Goal: Task Accomplishment & Management: Manage account settings

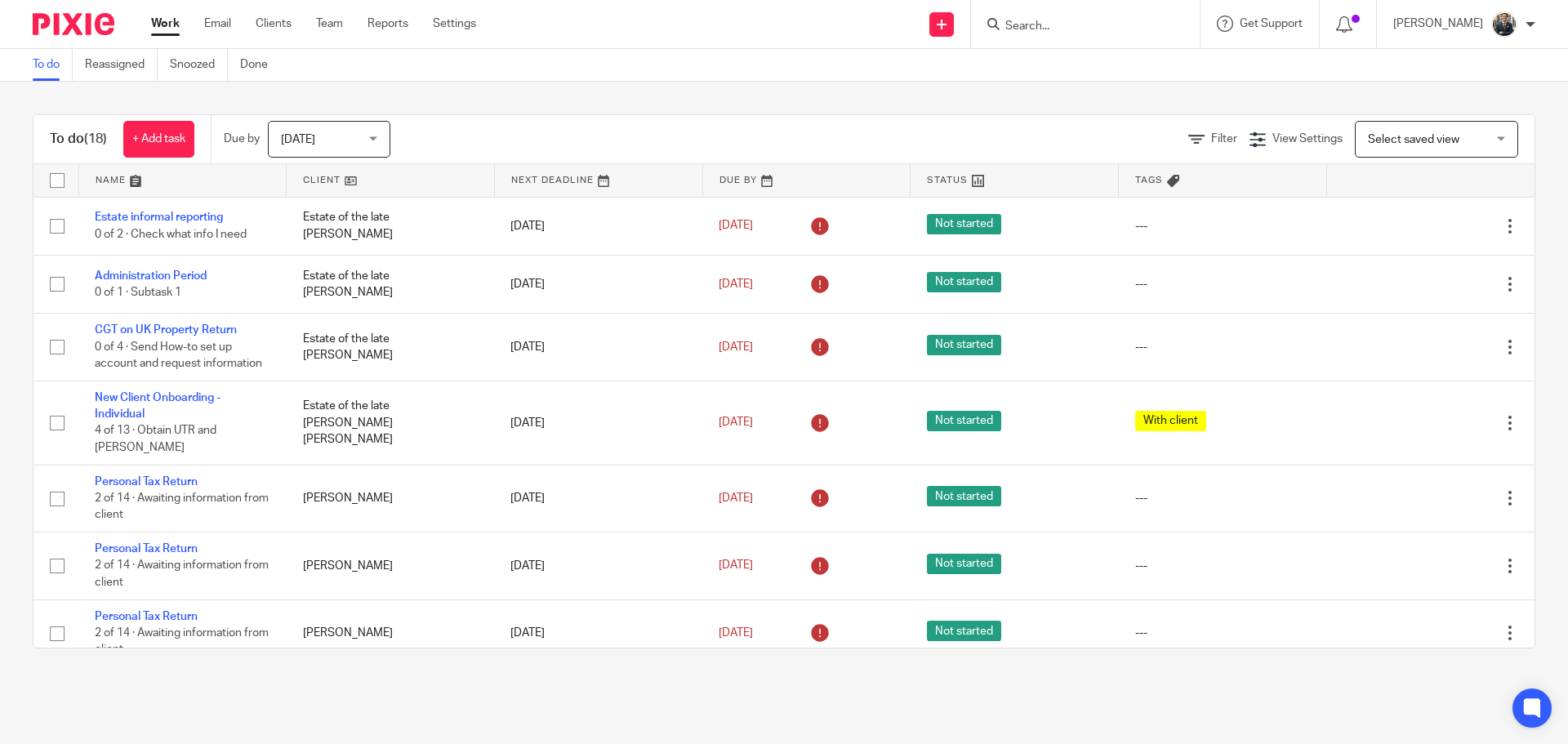
click at [1053, 29] on input "Search" at bounding box center [1077, 27] width 147 height 14
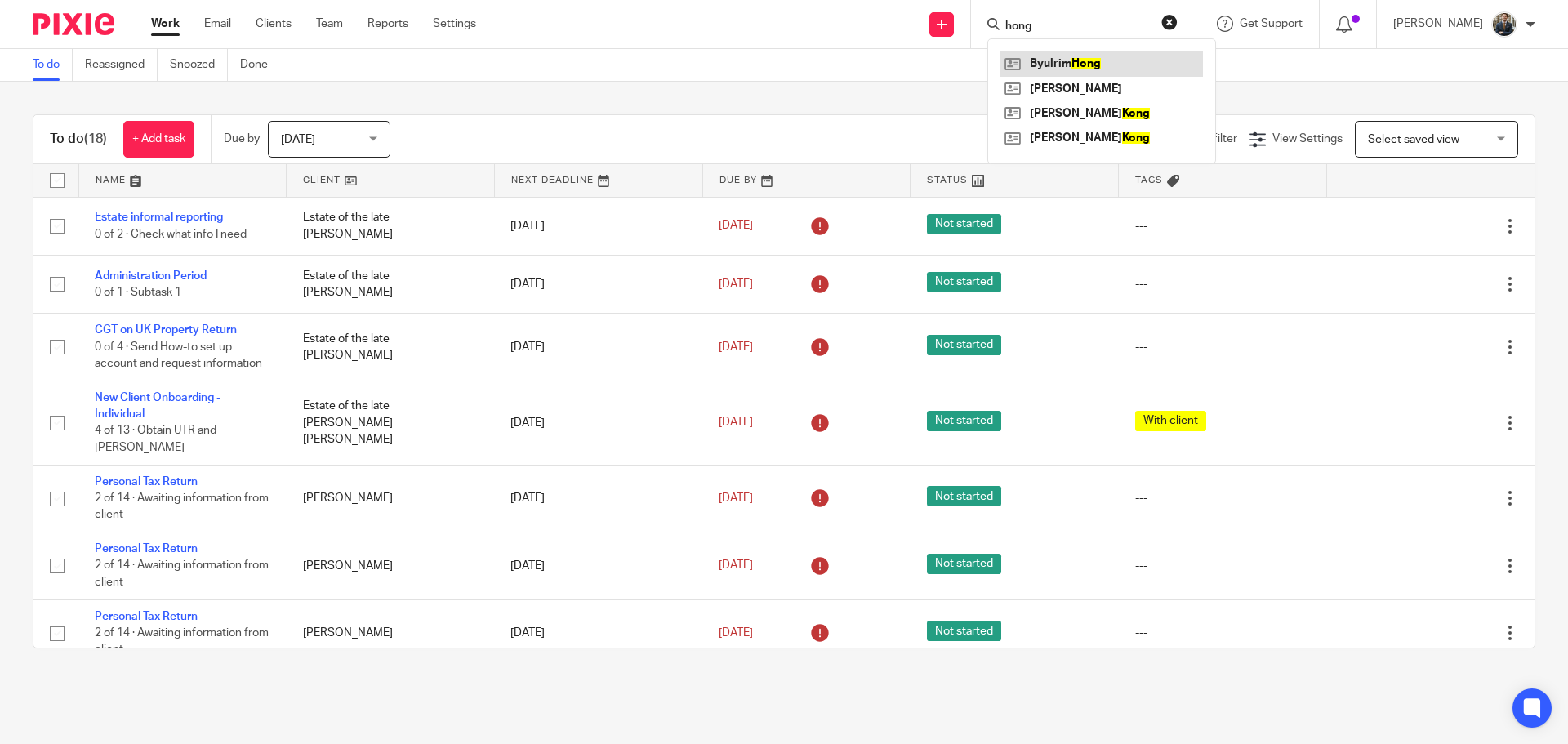
type input "hong"
click at [1103, 64] on link at bounding box center [1101, 63] width 202 height 24
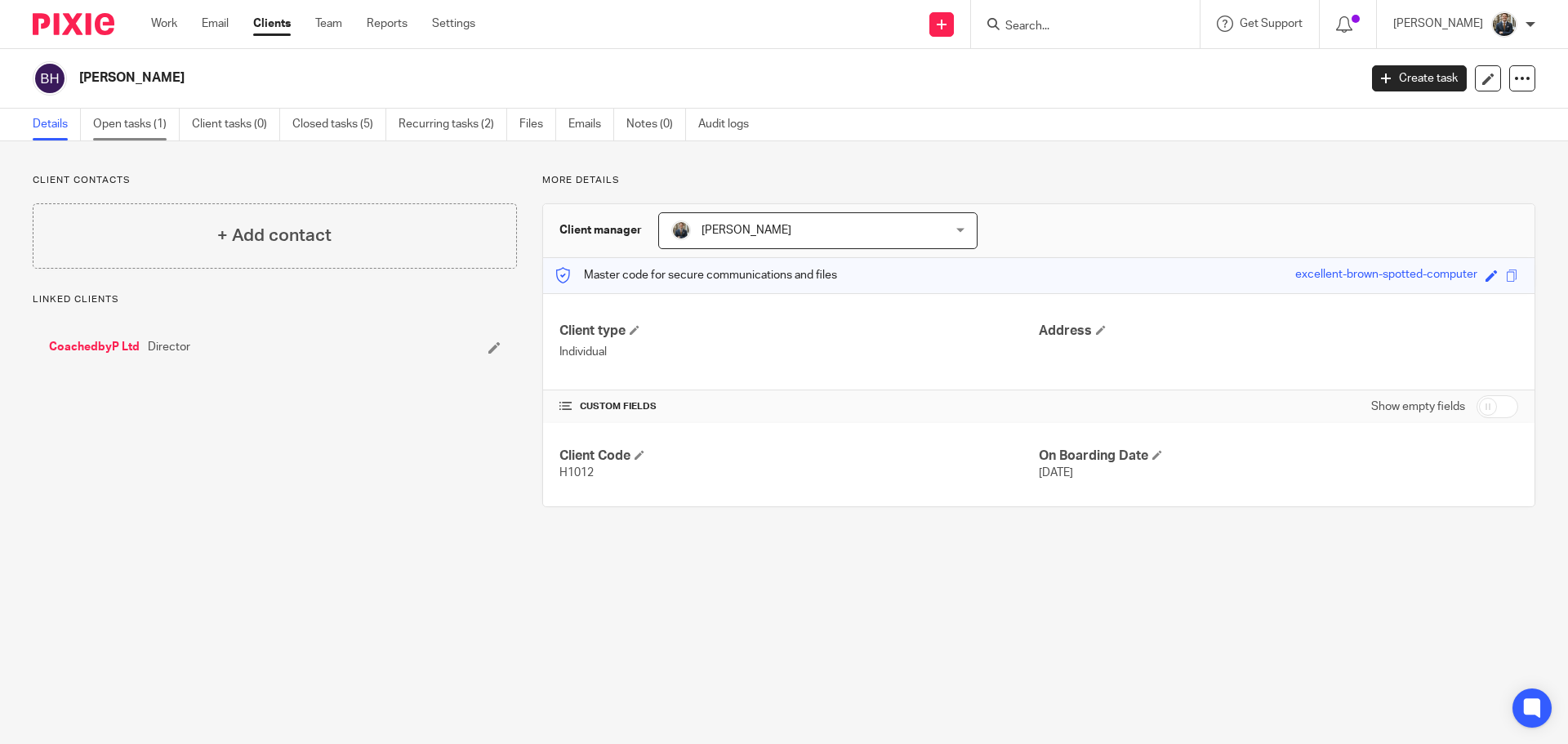
click at [139, 132] on link "Open tasks (1)" at bounding box center [137, 124] width 86 height 31
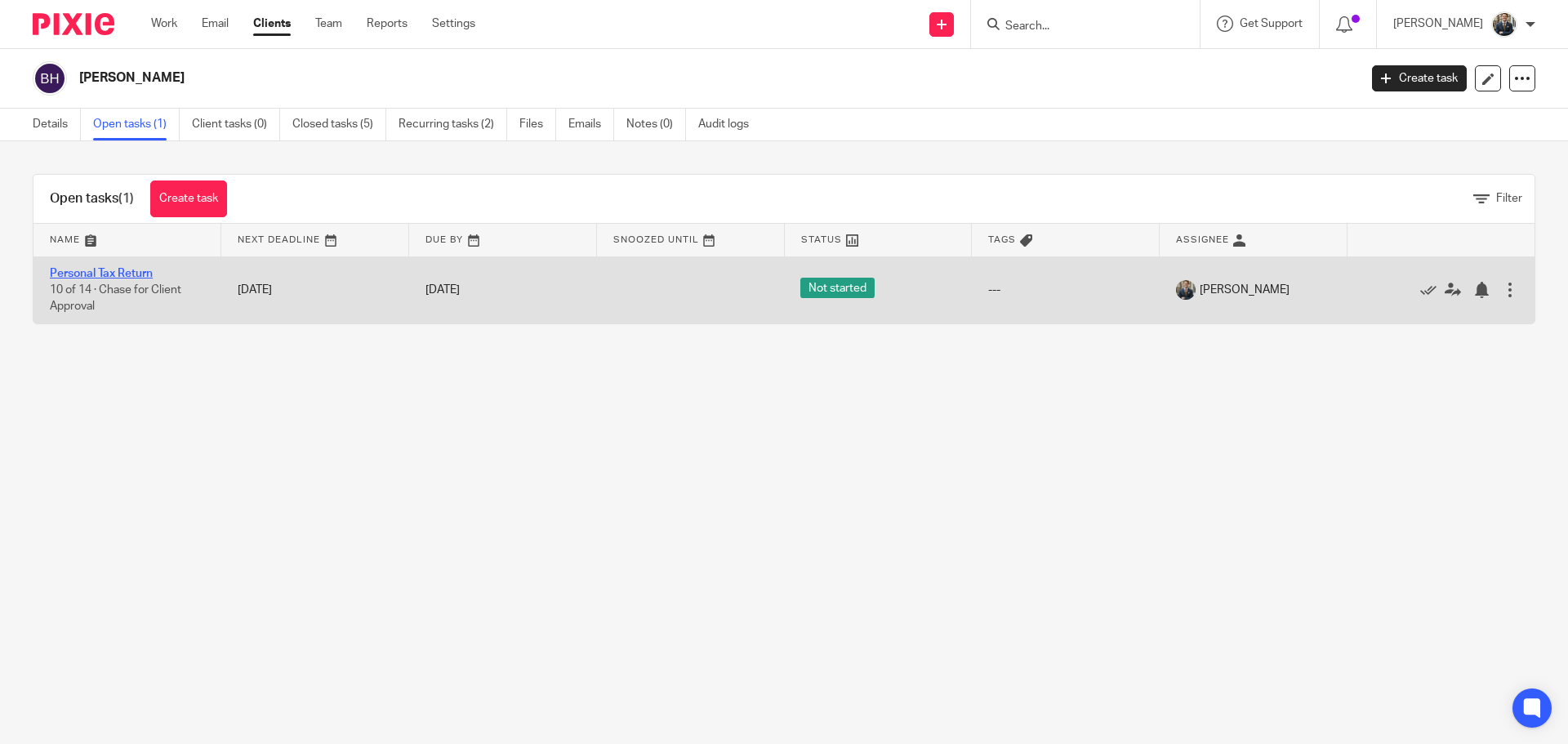
click at [130, 273] on link "Personal Tax Return" at bounding box center [101, 273] width 103 height 12
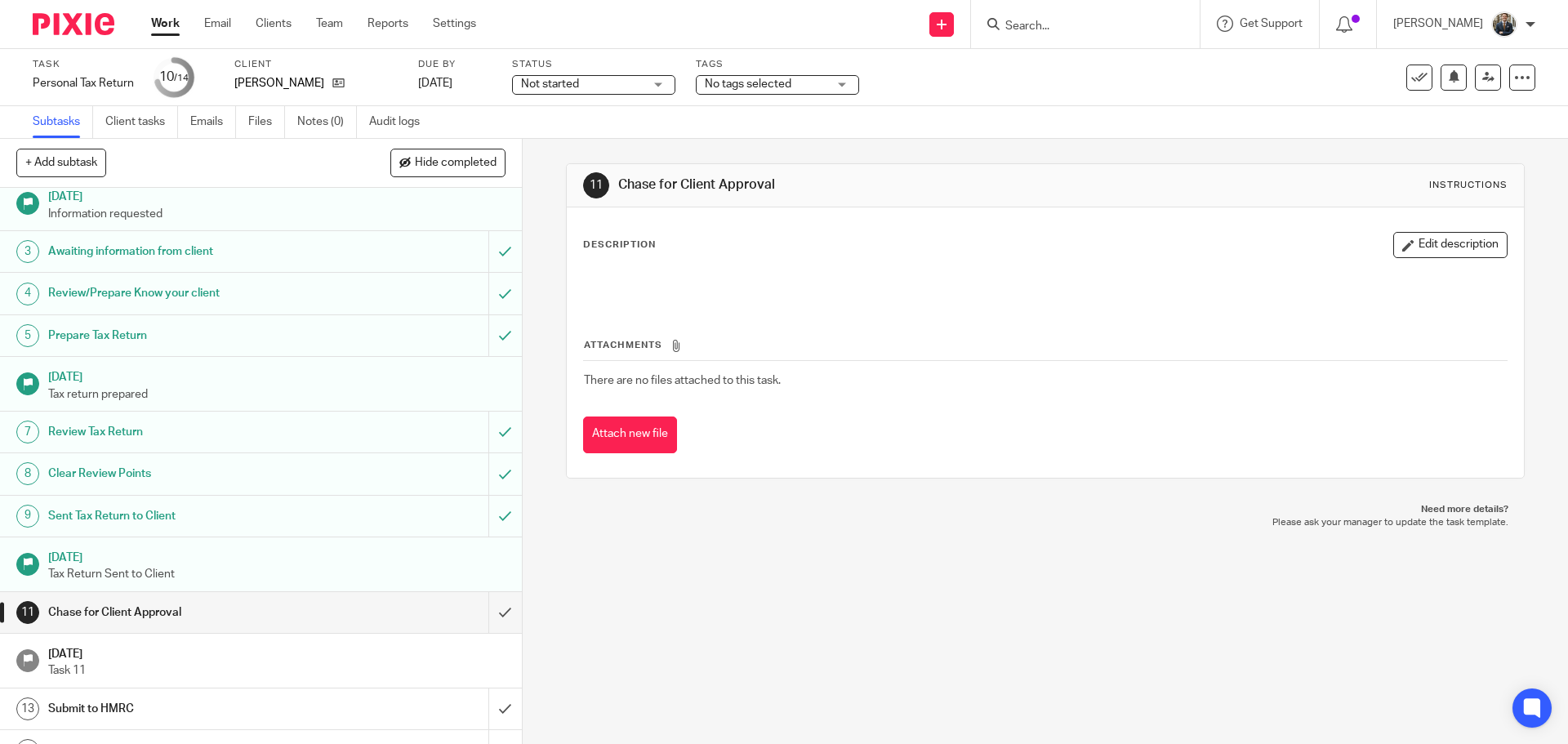
scroll to position [81, 0]
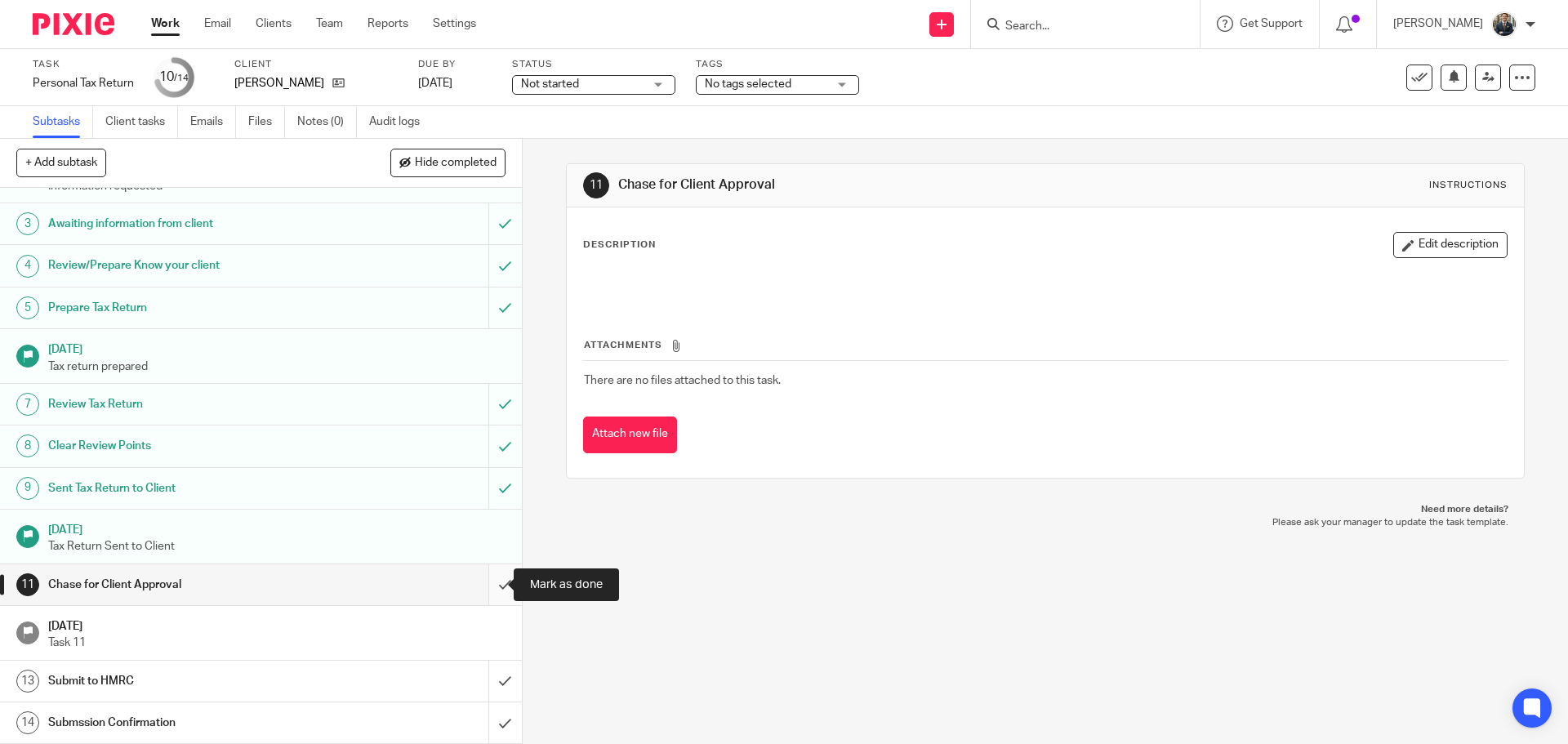
click at [488, 573] on input "submit" at bounding box center [261, 584] width 522 height 40
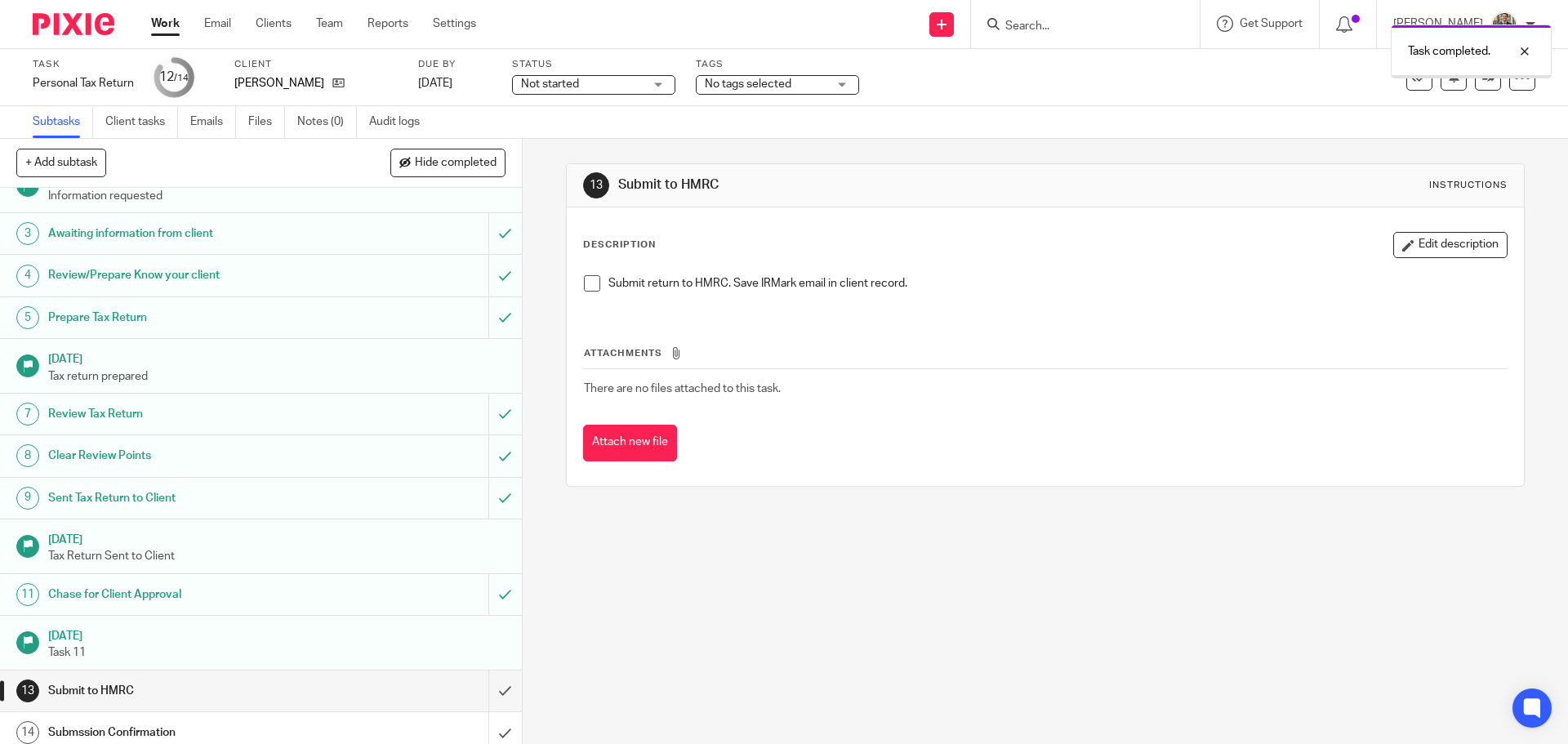
scroll to position [81, 0]
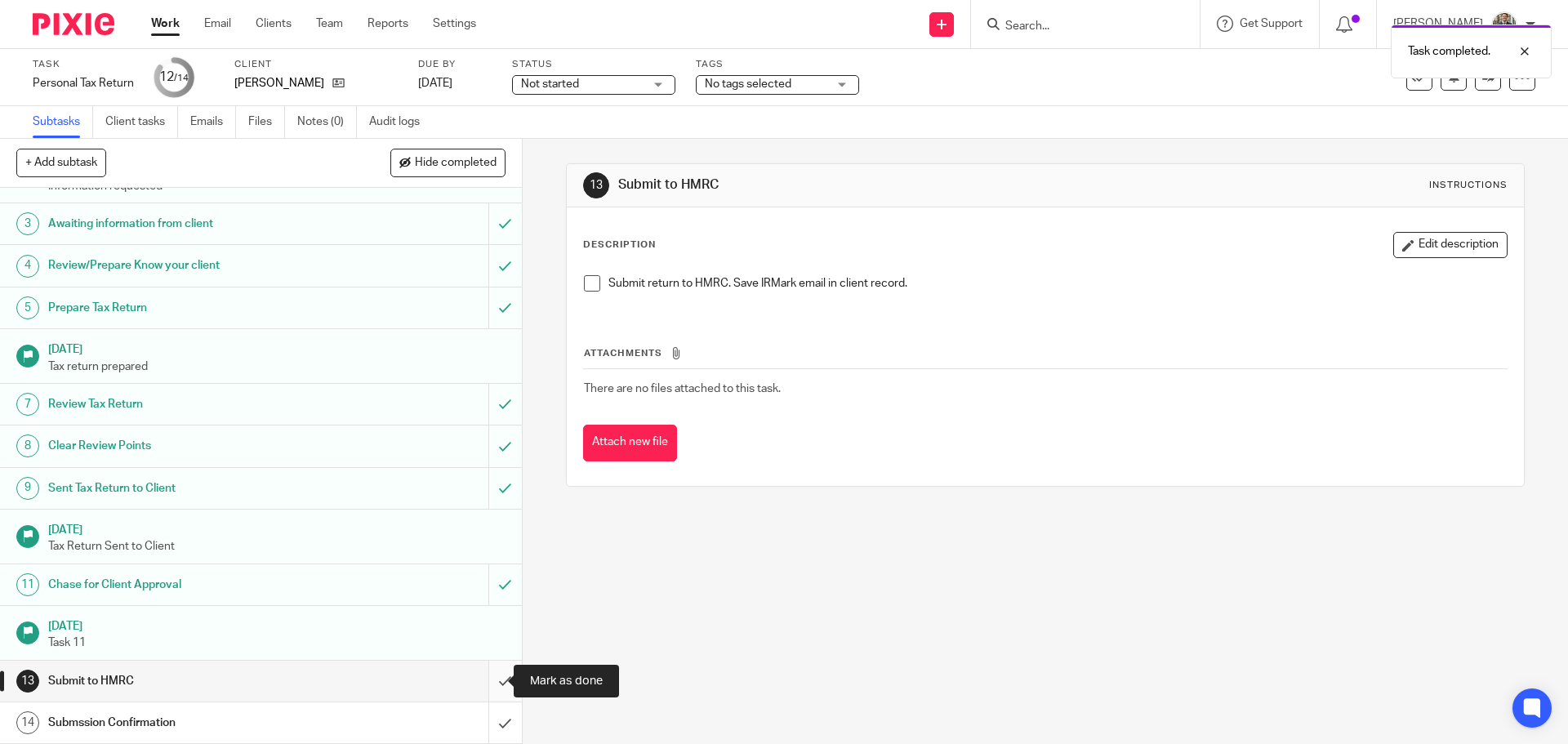
click at [492, 686] on input "submit" at bounding box center [261, 681] width 522 height 40
click at [494, 722] on input "submit" at bounding box center [261, 722] width 522 height 40
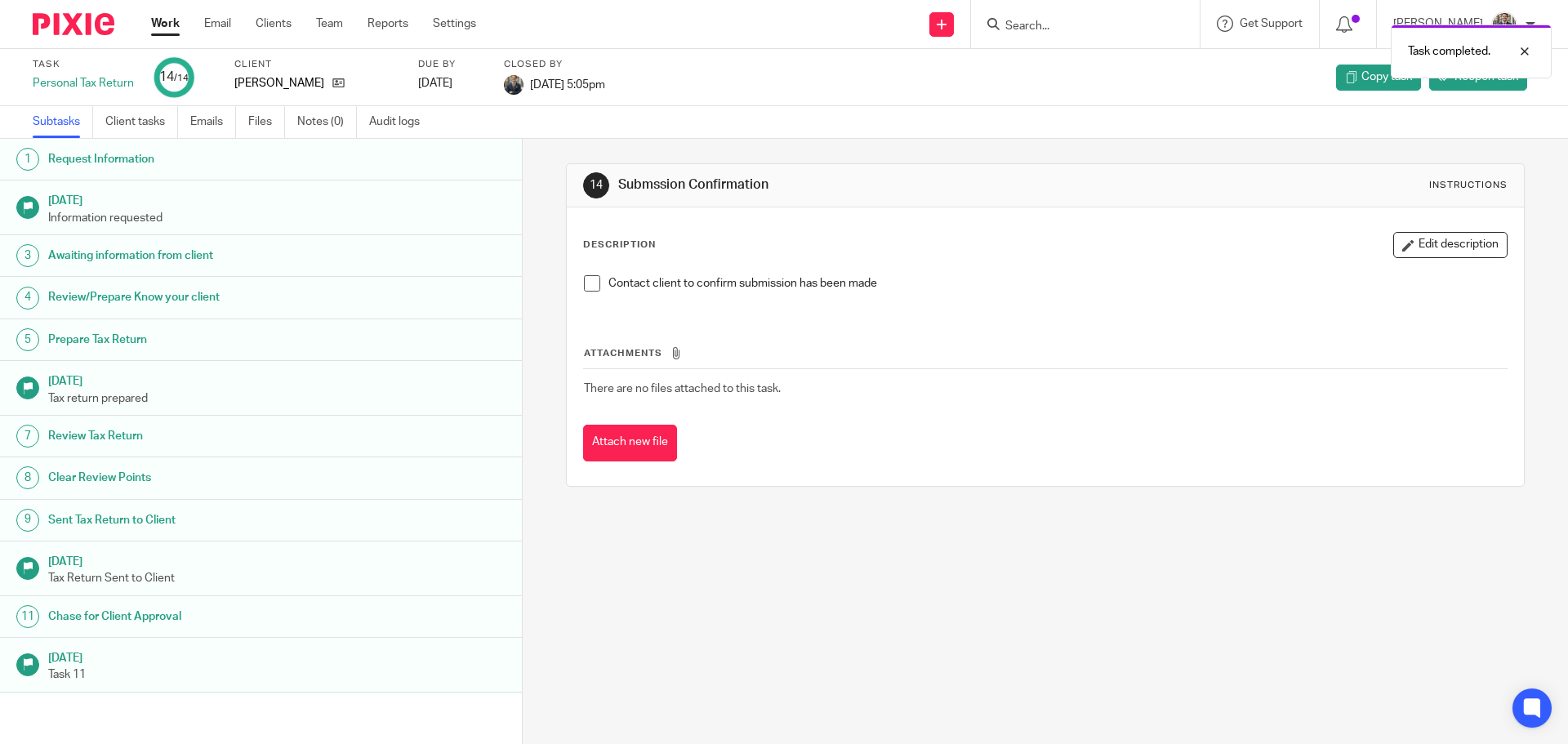
click at [76, 17] on img at bounding box center [73, 24] width 82 height 22
